Goal: Answer question/provide support: Share knowledge or assist other users

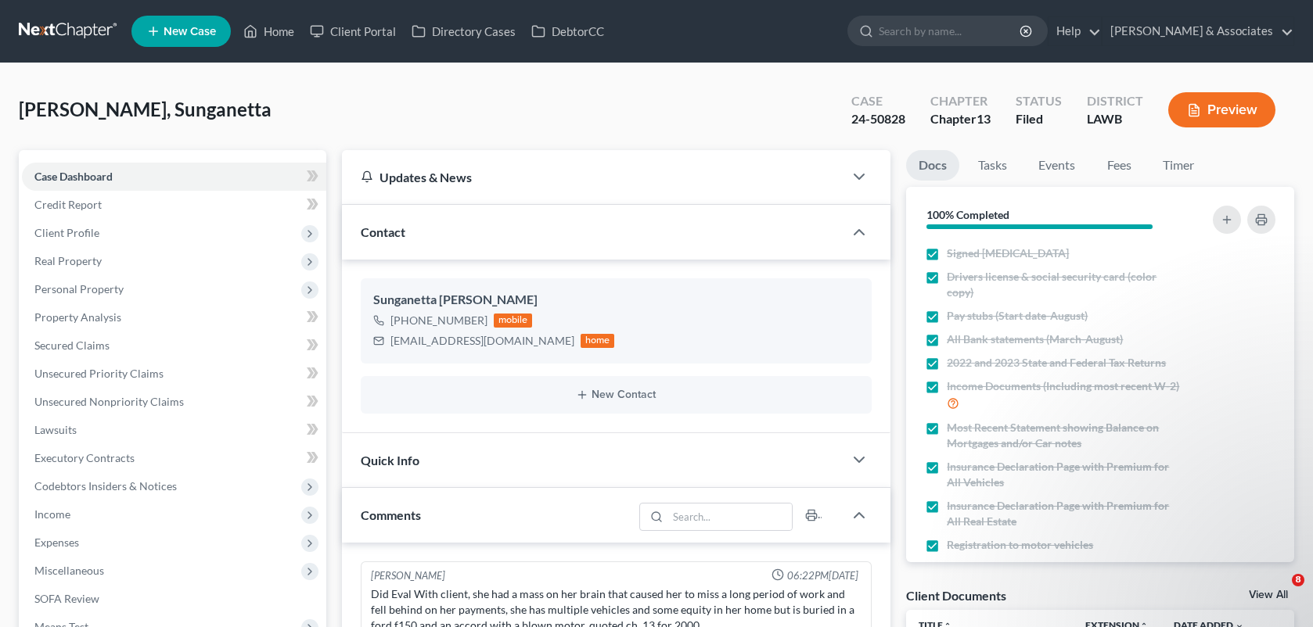
select select "0"
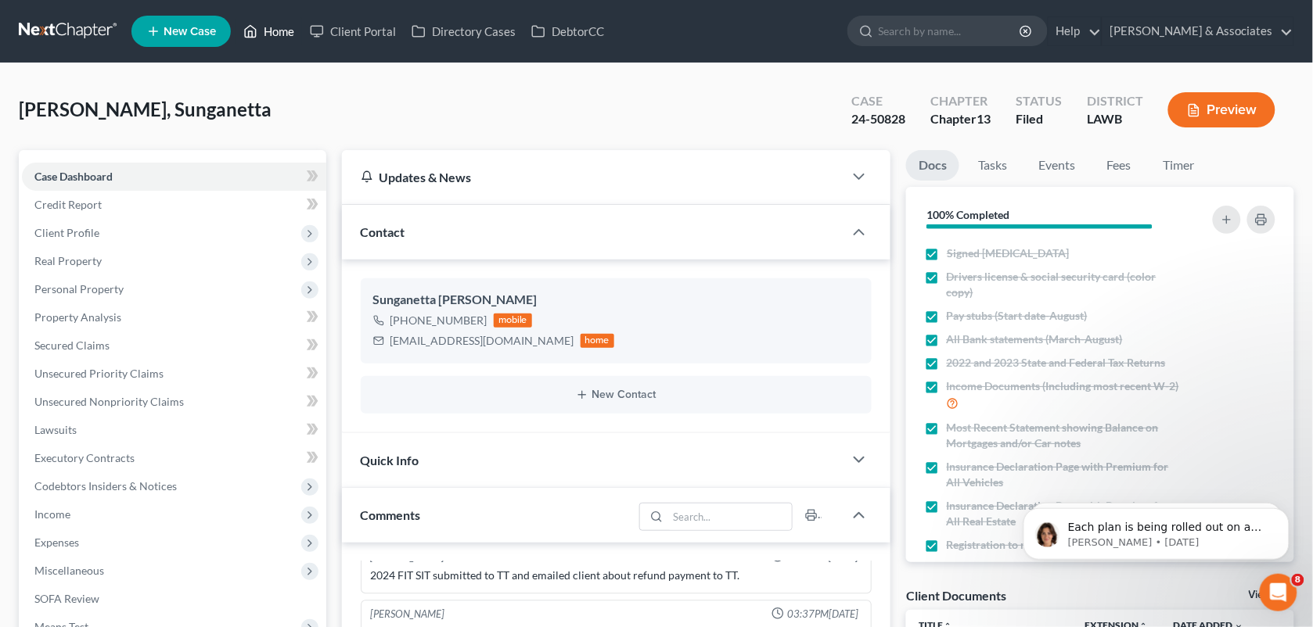
click at [268, 22] on link "Home" at bounding box center [268, 31] width 66 height 28
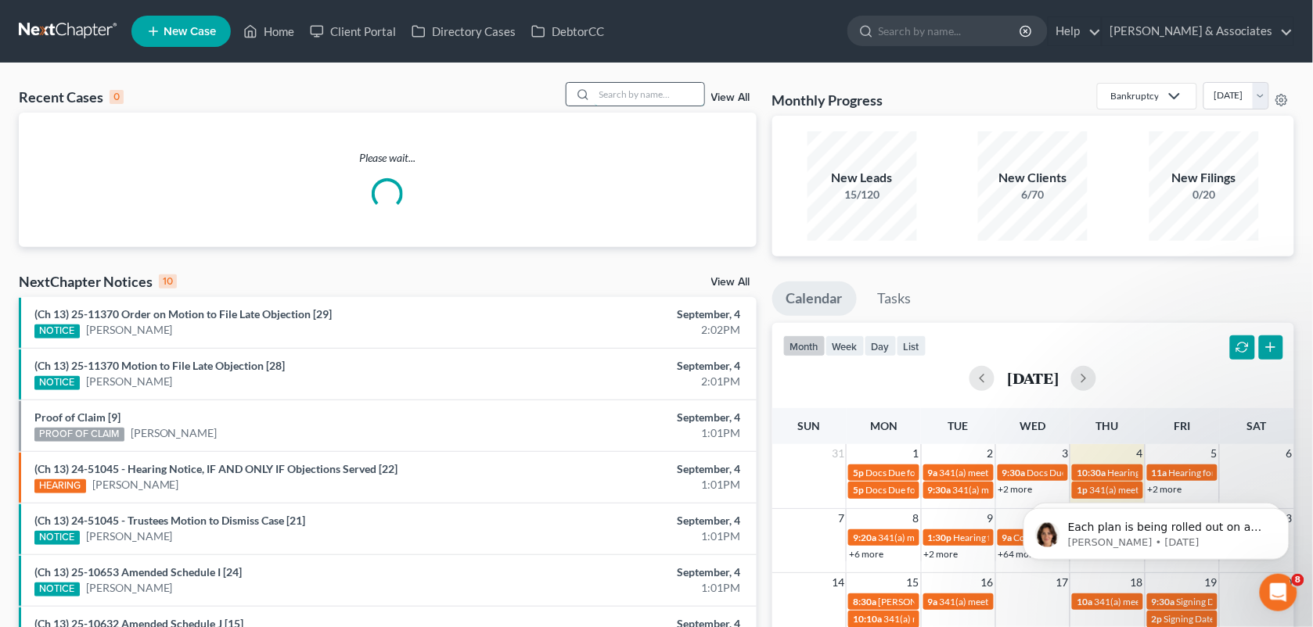
click at [639, 92] on input "search" at bounding box center [649, 94] width 110 height 23
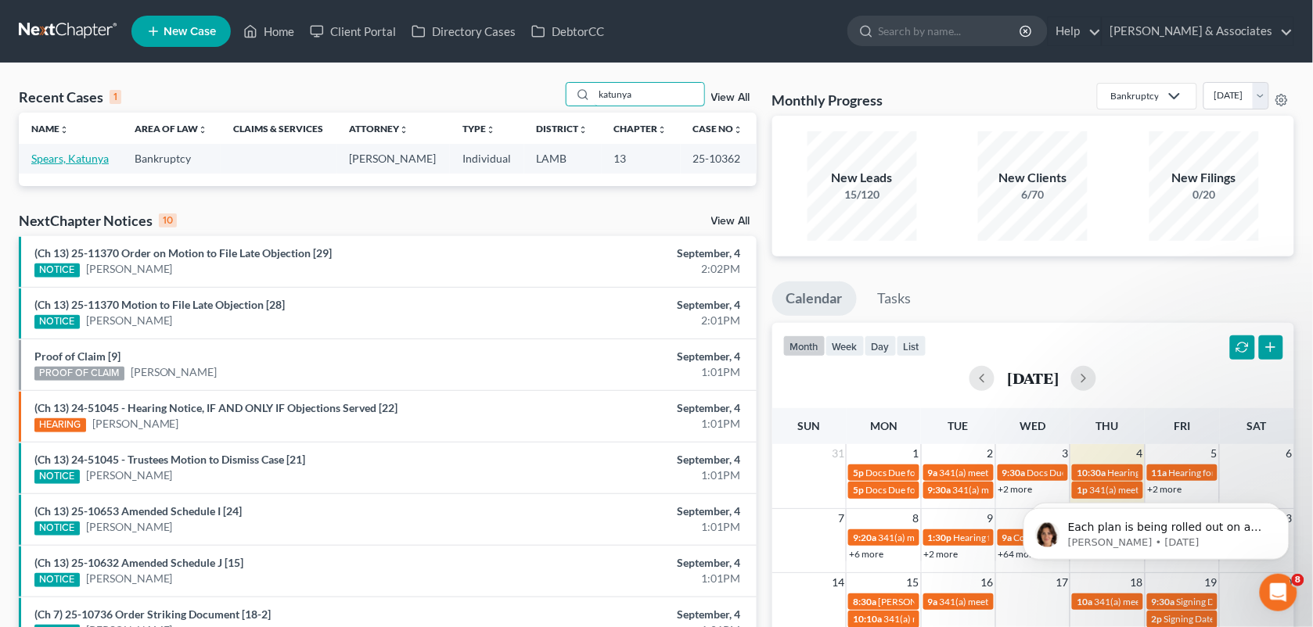
type input "katunya"
click at [78, 158] on link "Spears, Katunya" at bounding box center [69, 158] width 77 height 13
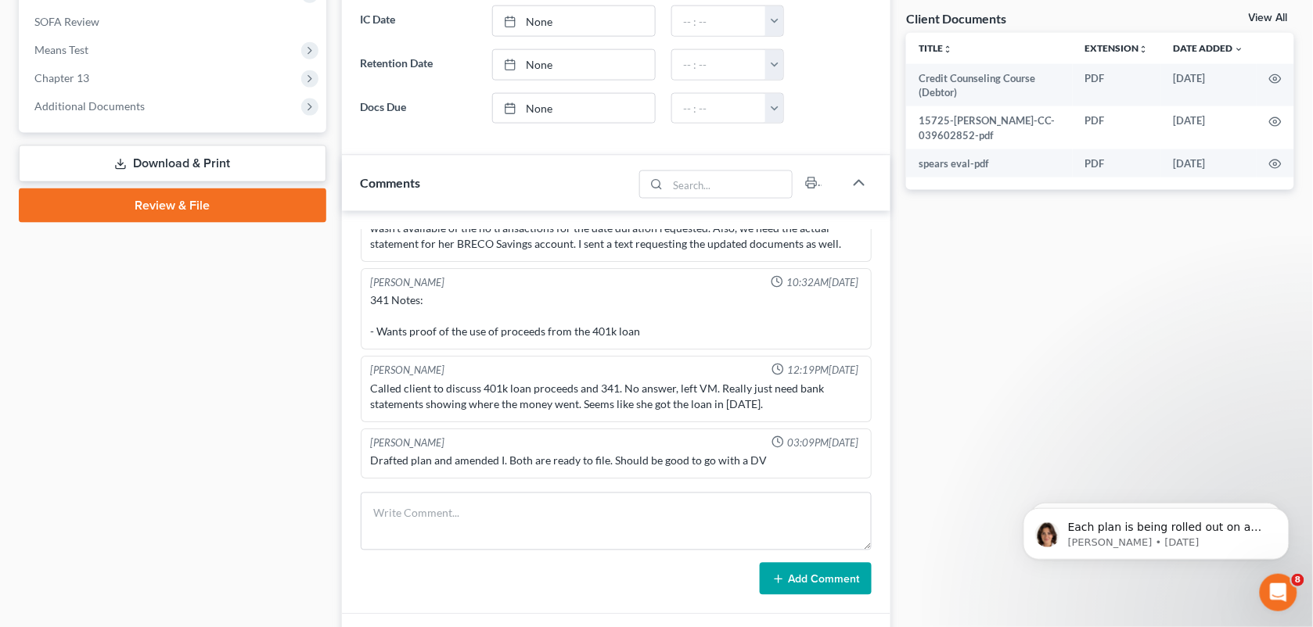
scroll to position [667, 0]
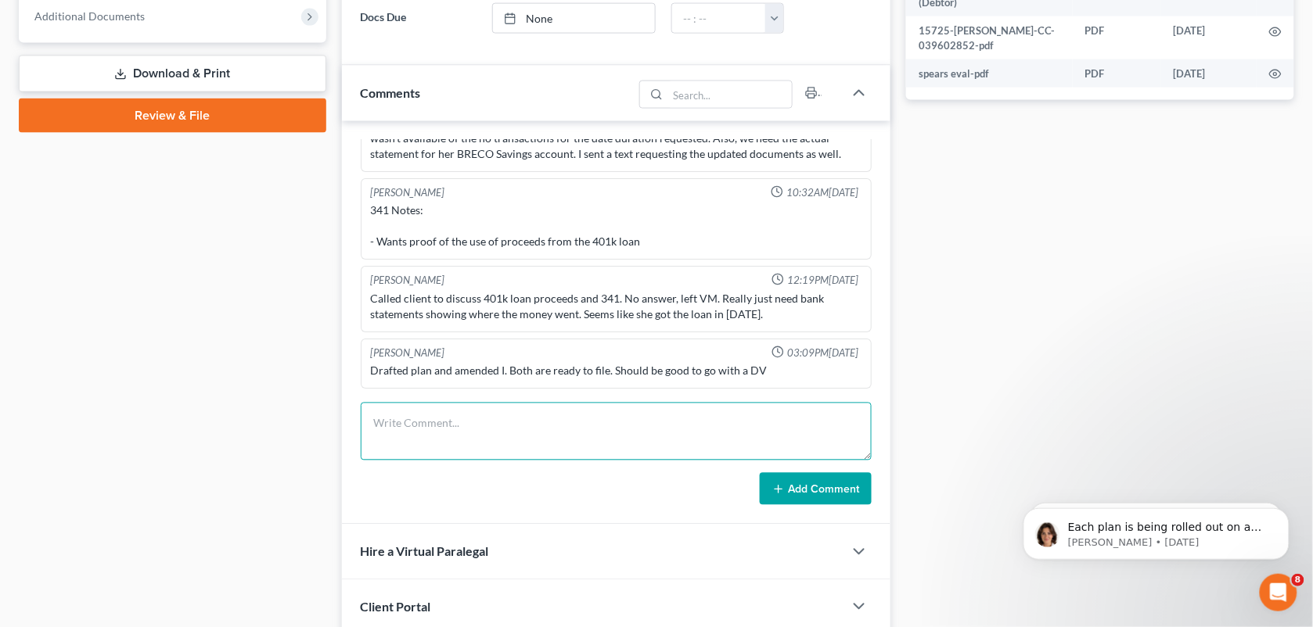
click at [439, 454] on textarea at bounding box center [617, 432] width 512 height 58
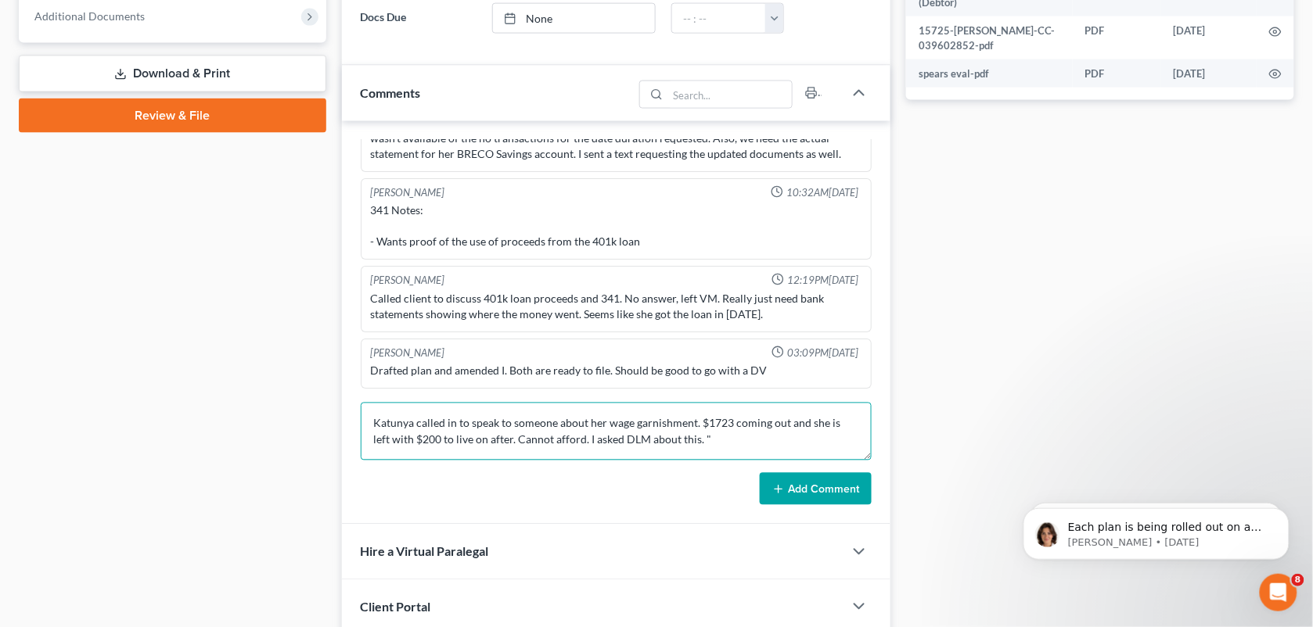
paste textarea "Yeah it was set at a slightly increased rate because her first month was delaye…"
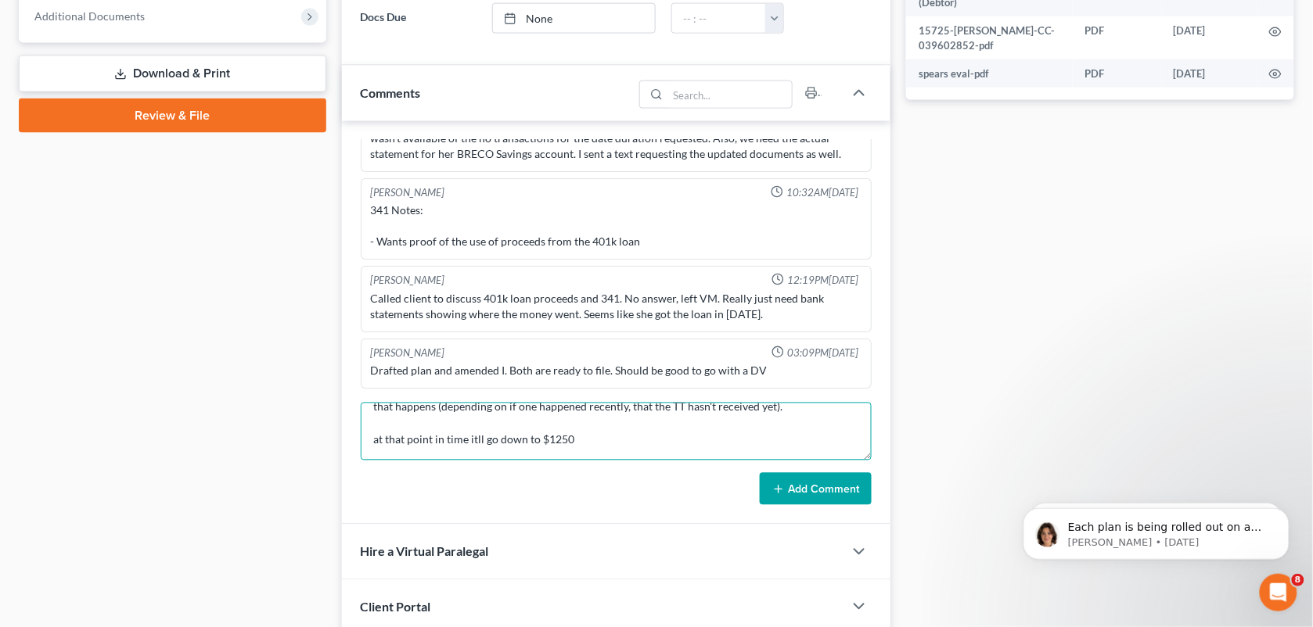
click at [365, 440] on textarea "Katunya called in to speak to someone about her wage garnishment. $1723 coming …" at bounding box center [617, 432] width 512 height 58
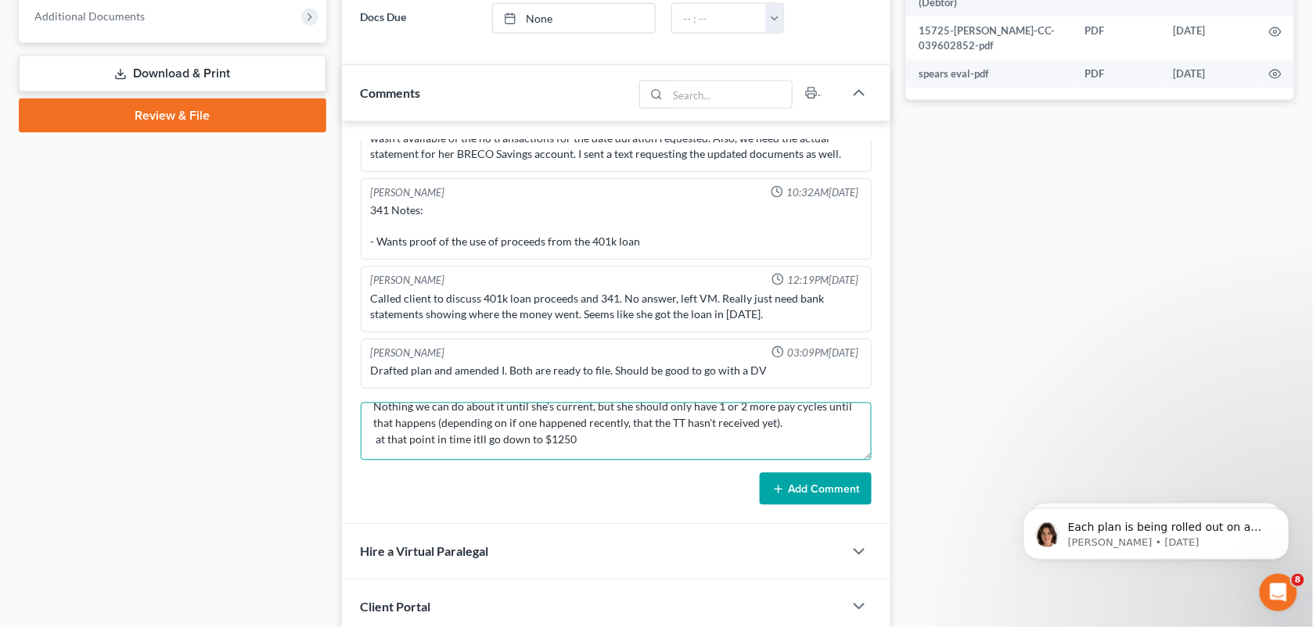
scroll to position [98, 0]
click at [599, 426] on textarea "Katunya called in to speak to someone about her wage garnishment. $1723 coming …" at bounding box center [617, 432] width 512 height 58
click at [620, 420] on textarea "Katunya called in to speak to someone about her wage garnishment. $1723 coming …" at bounding box center [617, 432] width 512 height 58
type textarea "Katunya called in to speak to someone about her wage garnishment. $1723 coming …"
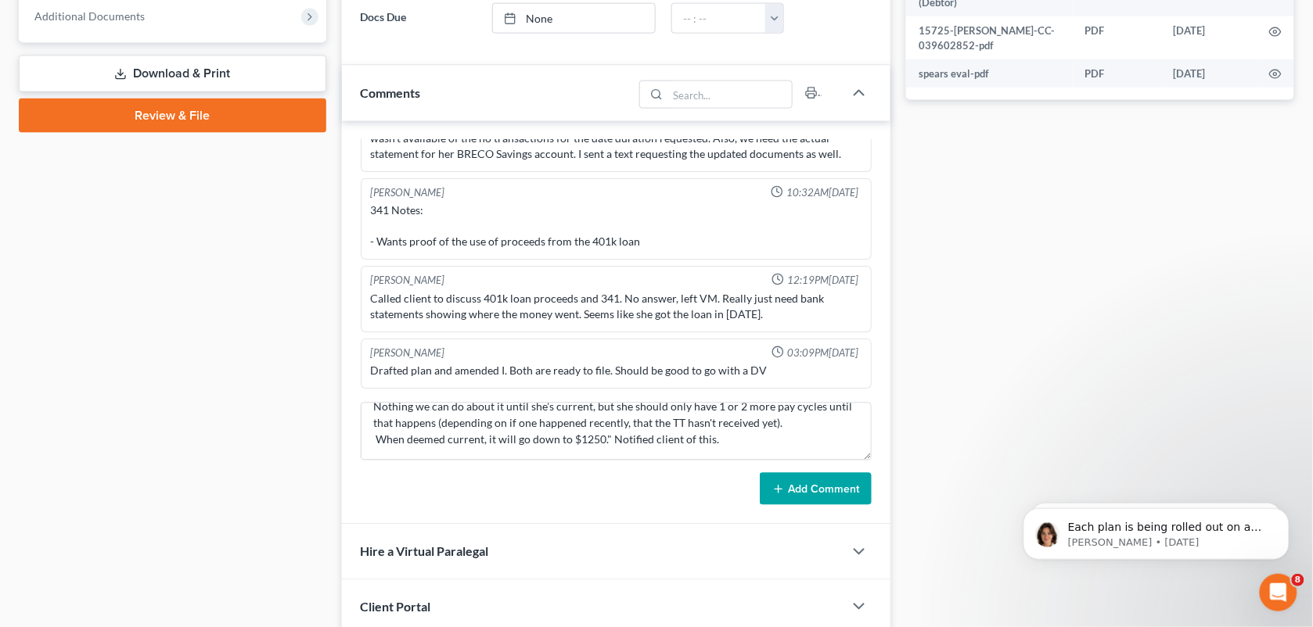
click at [808, 476] on button "Add Comment" at bounding box center [816, 489] width 112 height 33
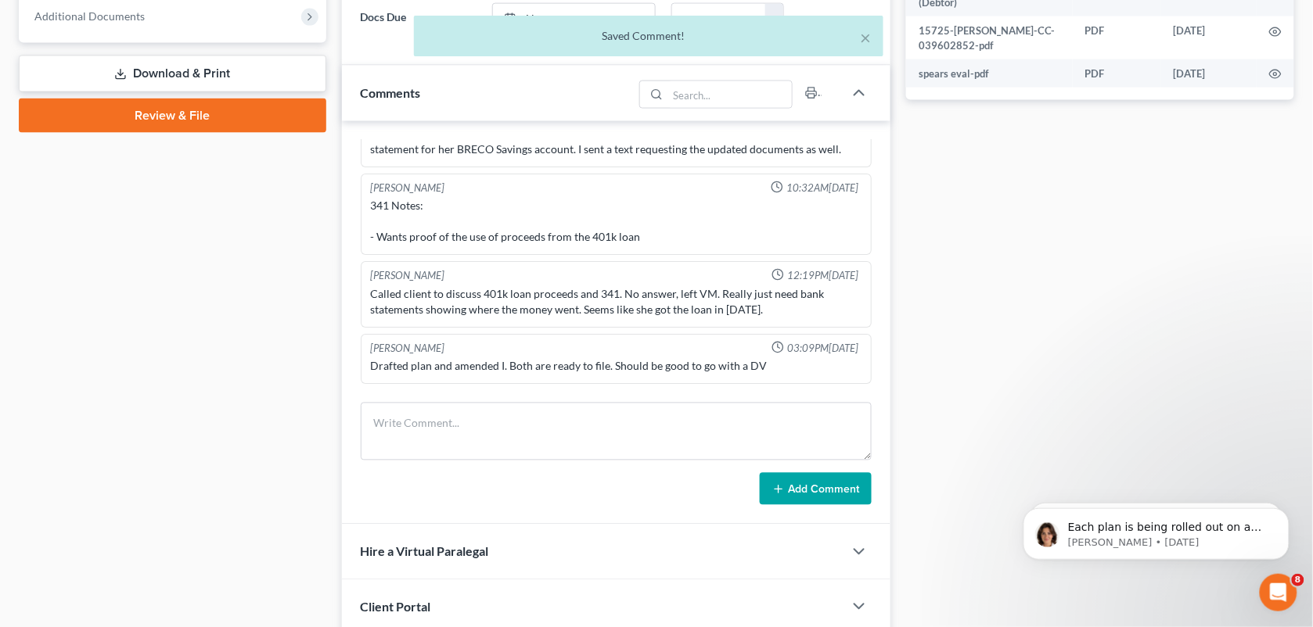
scroll to position [1841, 0]
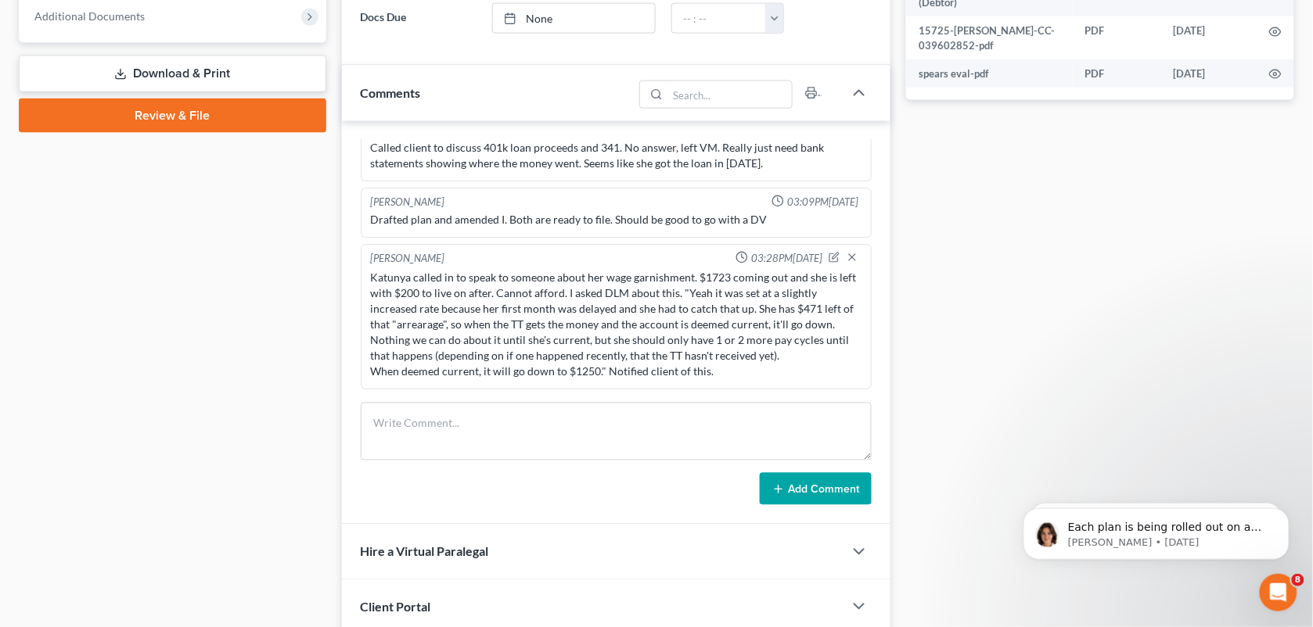
click at [232, 350] on div "Case Dashboard Payments Invoices Payments Payments Credit Report Client Profile" at bounding box center [172, 147] width 323 height 1329
